Goal: Information Seeking & Learning: Learn about a topic

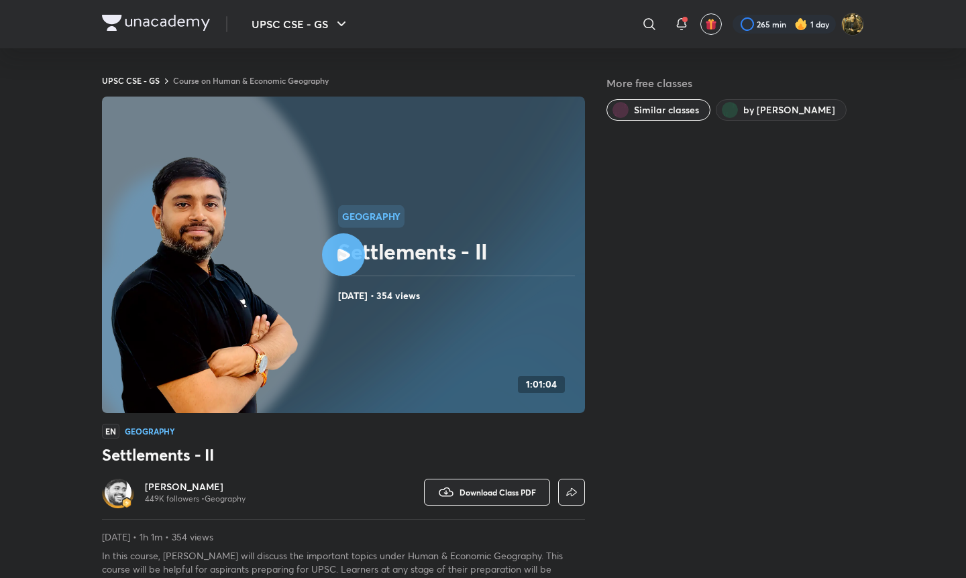
click at [178, 494] on p "449K followers • Geography" at bounding box center [195, 499] width 101 height 11
click at [178, 484] on h6 "[PERSON_NAME]" at bounding box center [195, 486] width 101 height 13
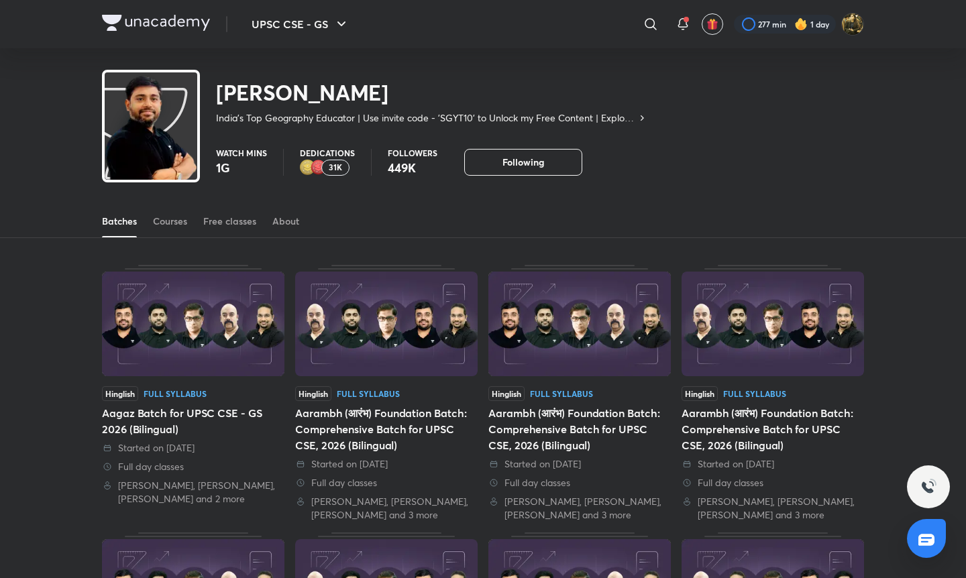
click at [191, 223] on div "Batches Courses Free classes About" at bounding box center [483, 221] width 762 height 32
click at [187, 223] on div "Courses" at bounding box center [170, 221] width 34 height 13
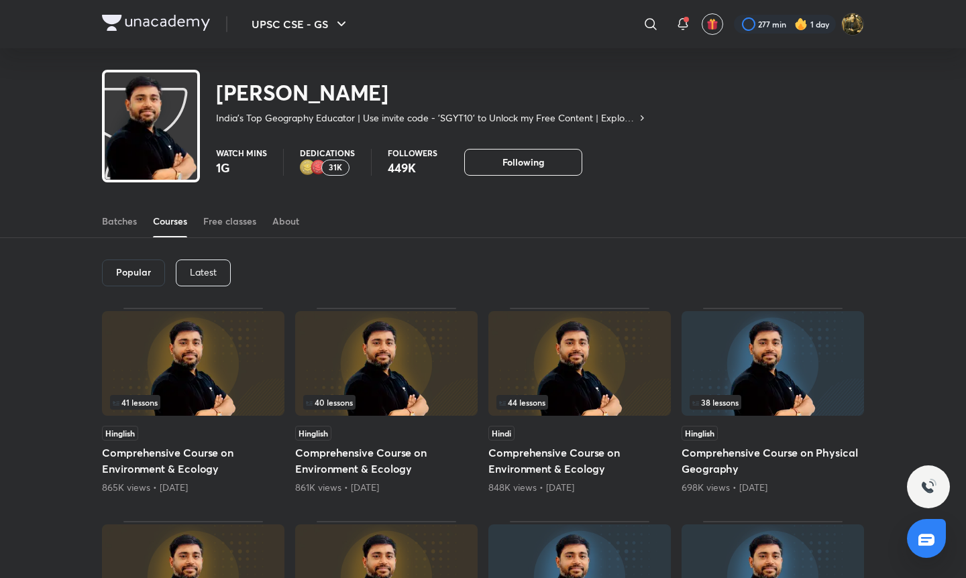
click at [201, 279] on div "Latest" at bounding box center [203, 273] width 55 height 27
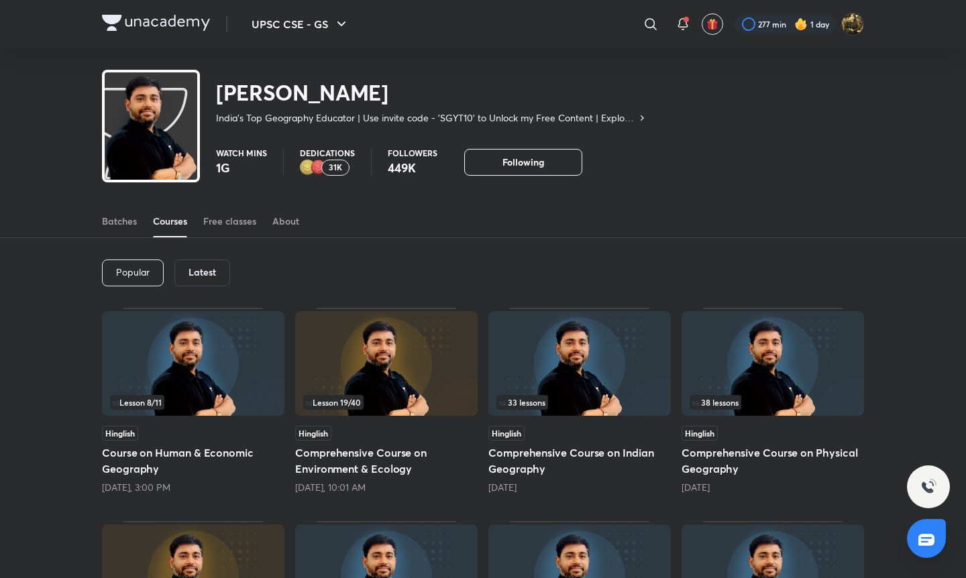
click at [211, 358] on img at bounding box center [193, 363] width 183 height 105
